Goal: Navigation & Orientation: Find specific page/section

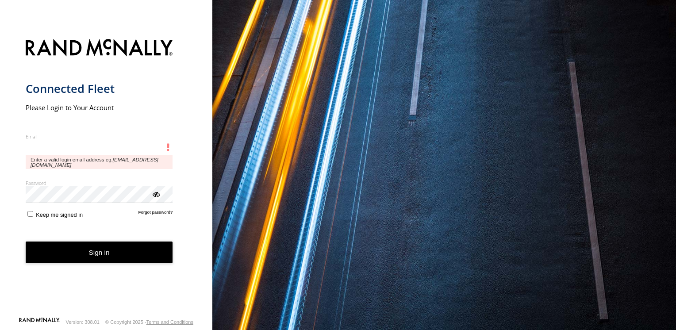
type input "**********"
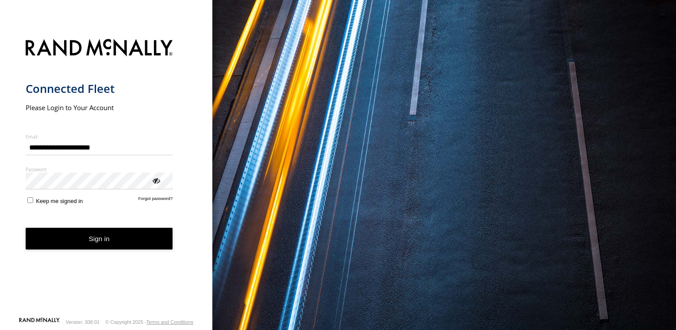
click at [97, 161] on button "Sign in" at bounding box center [99, 239] width 147 height 22
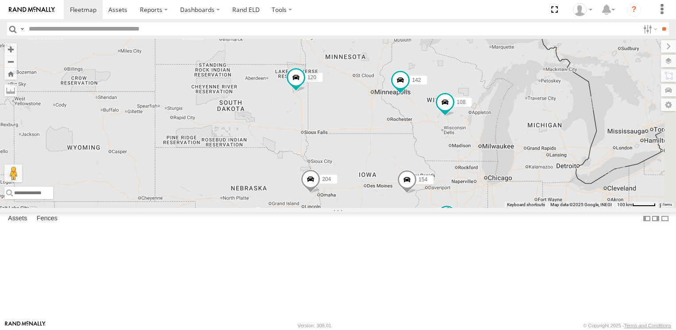
drag, startPoint x: 453, startPoint y: 103, endPoint x: 398, endPoint y: 218, distance: 127.0
click at [398, 207] on div "128 206 108 204 220 154 198 100 208 120 96 19 4 3 2 182 142 180" at bounding box center [338, 123] width 676 height 168
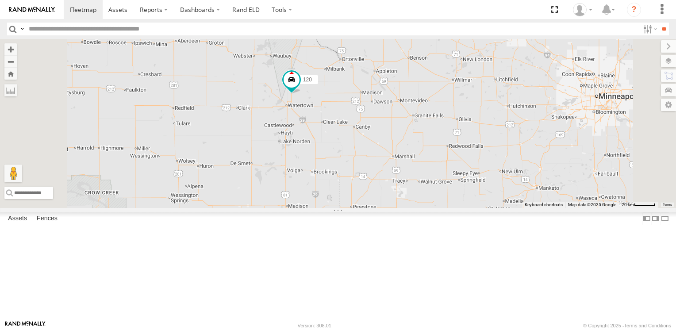
drag, startPoint x: 392, startPoint y: 119, endPoint x: 382, endPoint y: 200, distance: 81.1
click at [382, 200] on div "128 206 108 204 220 154 198 100 208 120 96 182 142 180 178" at bounding box center [338, 123] width 676 height 168
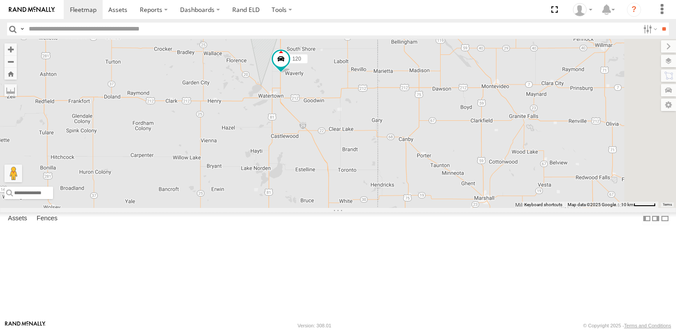
drag, startPoint x: 453, startPoint y: 136, endPoint x: 337, endPoint y: 135, distance: 116.3
click at [337, 135] on div "128 206 108 204 220 154 198 100 208 120 96 182 142 180 178" at bounding box center [338, 123] width 676 height 168
